Goal: Information Seeking & Learning: Learn about a topic

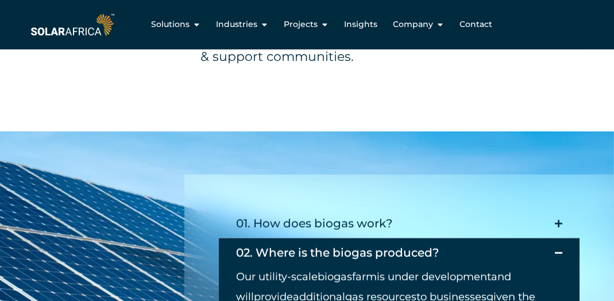
scroll to position [860, 0]
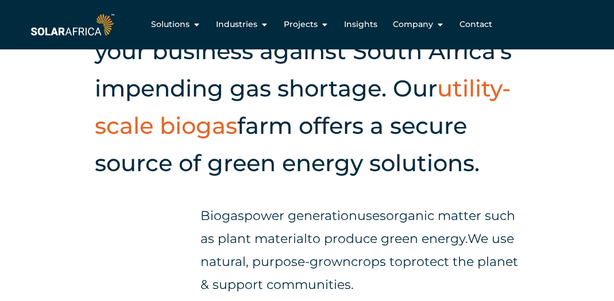
scroll to position [630, 0]
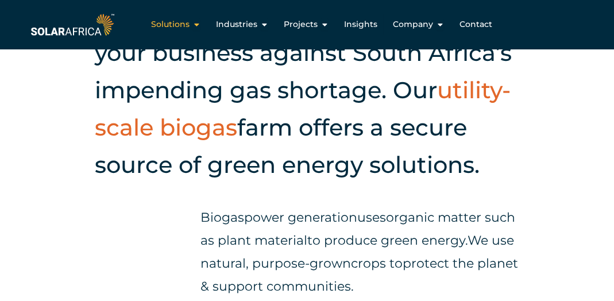
click at [193, 27] on div "Solutions Close Solutions Open Solutions" at bounding box center [176, 24] width 68 height 21
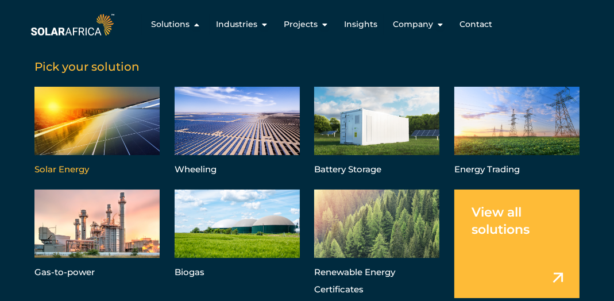
click at [80, 137] on link "Menu" at bounding box center [96, 132] width 125 height 91
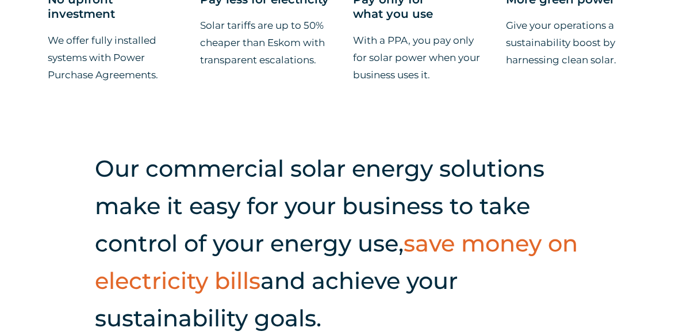
scroll to position [1029, 0]
